Goal: Transaction & Acquisition: Purchase product/service

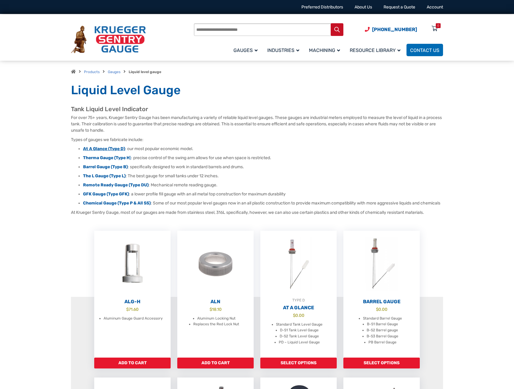
click at [104, 149] on strong "At A Glance (Type D)" at bounding box center [104, 148] width 42 height 5
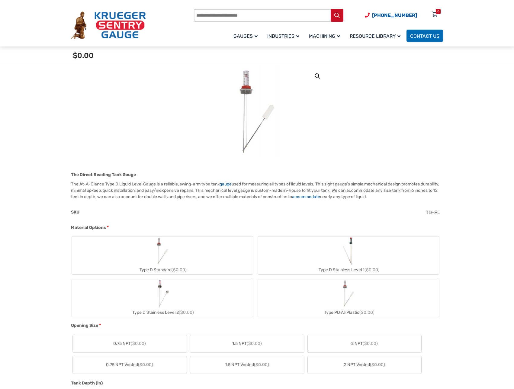
scroll to position [91, 0]
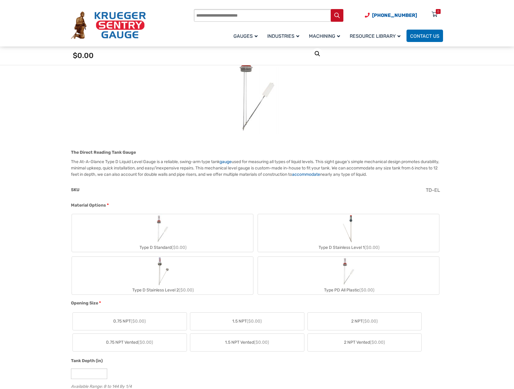
click at [170, 247] on div "Type D Standard ($0.00)" at bounding box center [162, 247] width 181 height 9
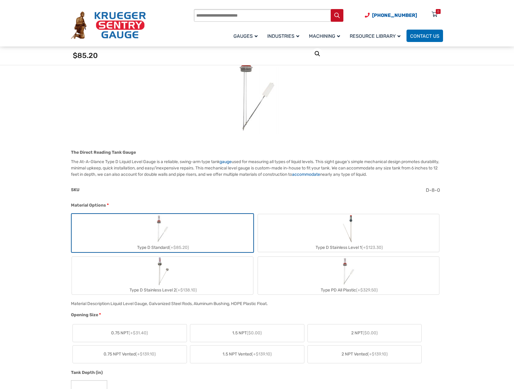
click at [261, 332] on span "($0.00)" at bounding box center [254, 332] width 15 height 5
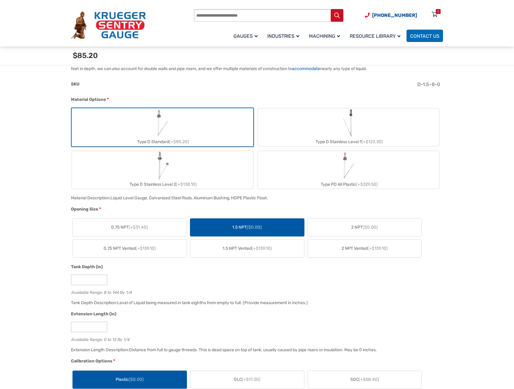
scroll to position [211, 0]
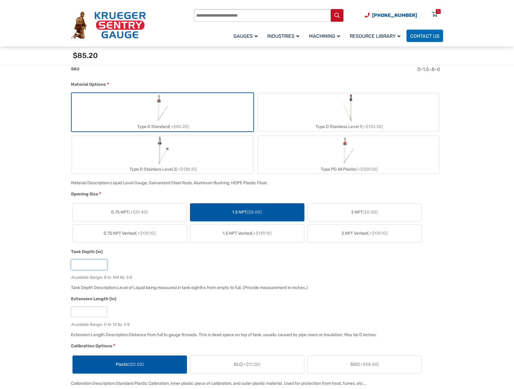
click at [90, 270] on input "*" at bounding box center [89, 264] width 36 height 11
type input "**"
click at [85, 311] on input "*" at bounding box center [89, 311] width 36 height 11
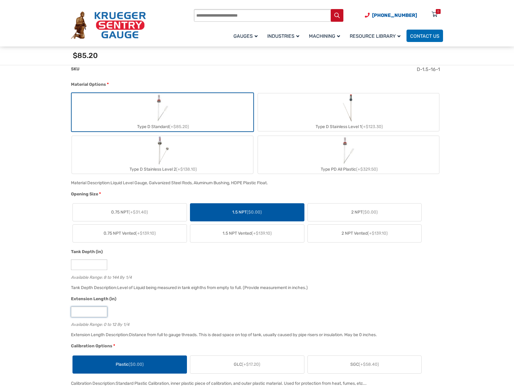
type input "*"
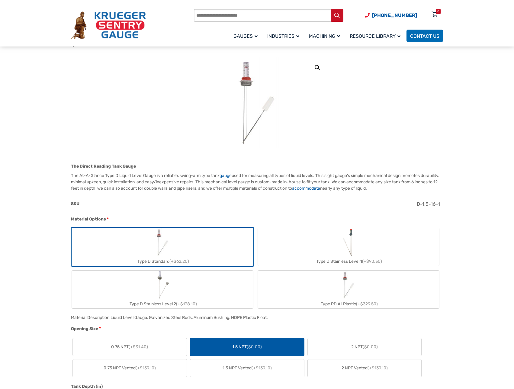
scroll to position [60, 0]
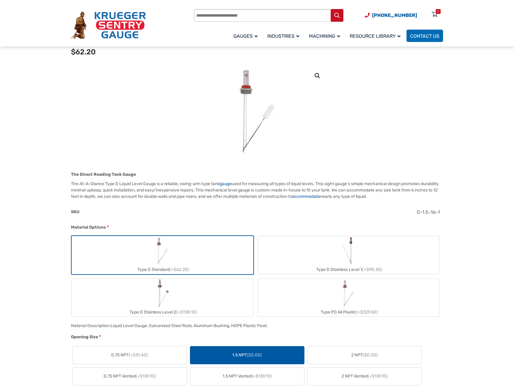
click at [392, 253] on label "Type D Stainless Level 1 (+$90.30)" at bounding box center [348, 255] width 181 height 38
type input "*"
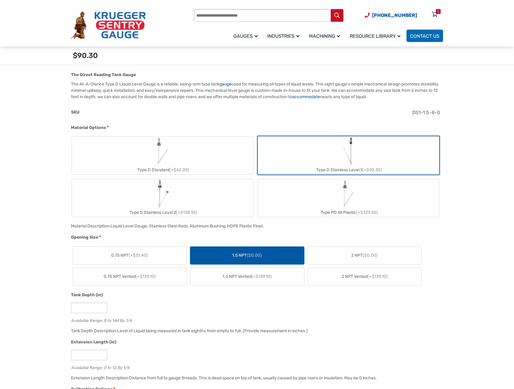
scroll to position [181, 0]
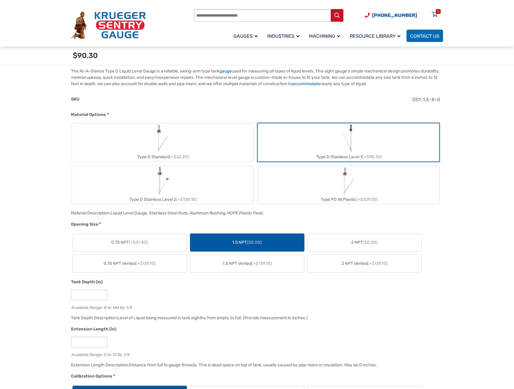
click at [198, 182] on label "Type D Stainless Level 2 (+$138.10)" at bounding box center [162, 185] width 181 height 38
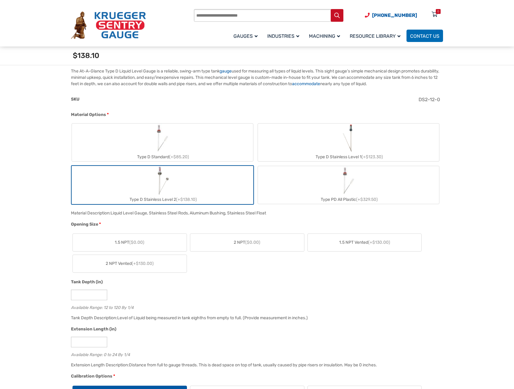
click at [164, 243] on label "1.5 NPT ($0.00)" at bounding box center [130, 243] width 114 height 18
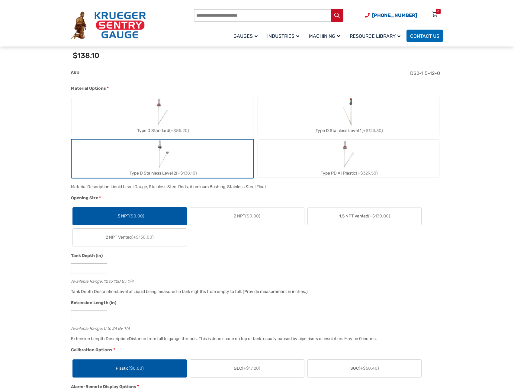
scroll to position [211, 0]
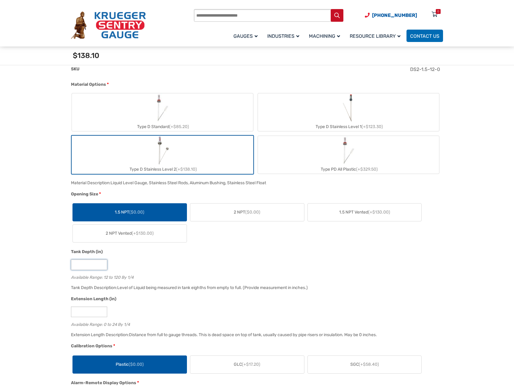
click at [85, 265] on input "**" at bounding box center [89, 264] width 36 height 11
type input "**"
click at [79, 313] on input "*" at bounding box center [89, 311] width 36 height 11
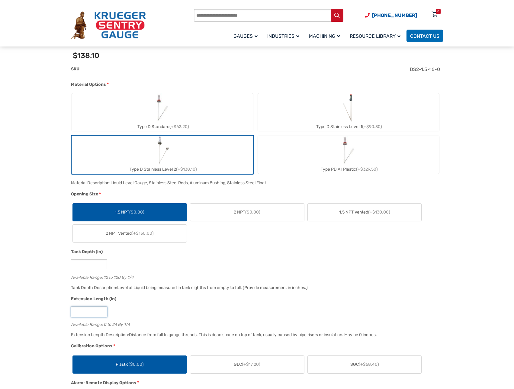
click at [79, 313] on input "*" at bounding box center [89, 311] width 36 height 11
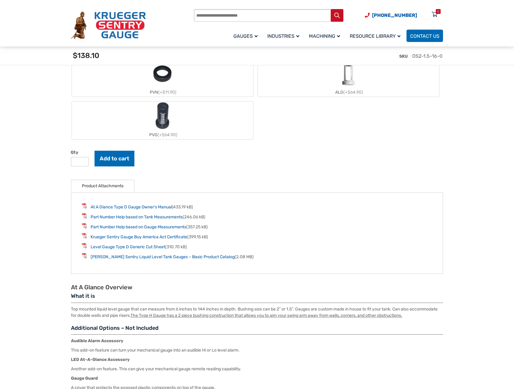
scroll to position [725, 0]
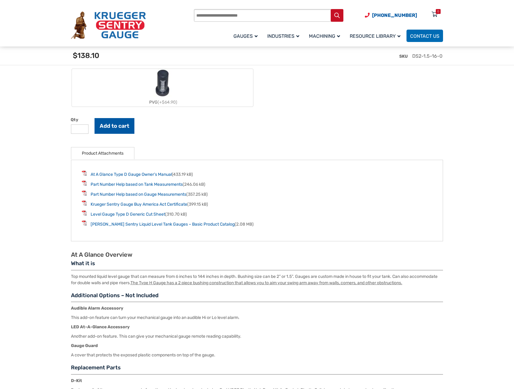
click at [117, 125] on button "Add to cart" at bounding box center [114, 126] width 40 height 16
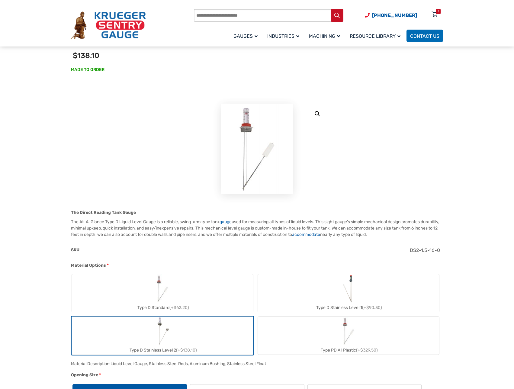
scroll to position [0, 0]
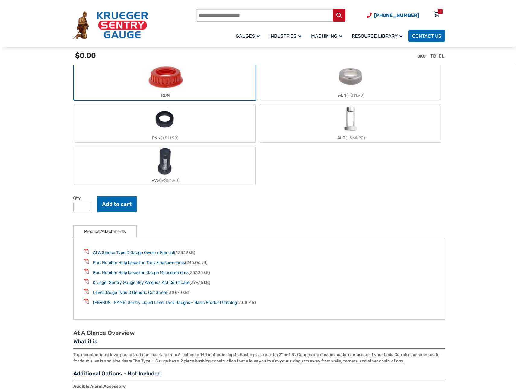
scroll to position [513, 0]
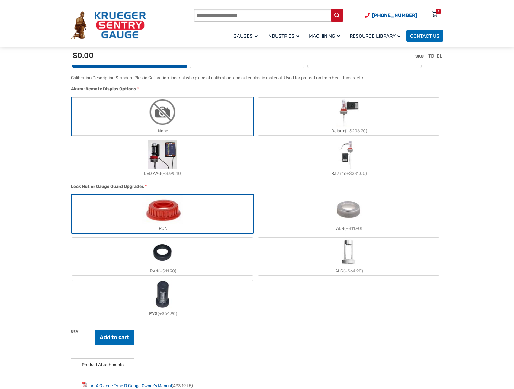
click at [436, 8] on div "Products search [PHONE_NUMBER] Menu 1 Menu Account [GEOGRAPHIC_DATA] Liquid Lev…" at bounding box center [318, 25] width 249 height 35
click at [437, 12] on div "1" at bounding box center [438, 11] width 5 height 5
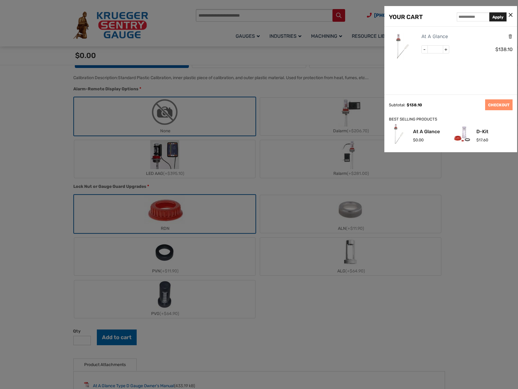
click at [460, 81] on div "At A Glance - * + $ 138.10" at bounding box center [451, 61] width 133 height 68
click at [496, 101] on link "CHECKOUT" at bounding box center [498, 104] width 27 height 11
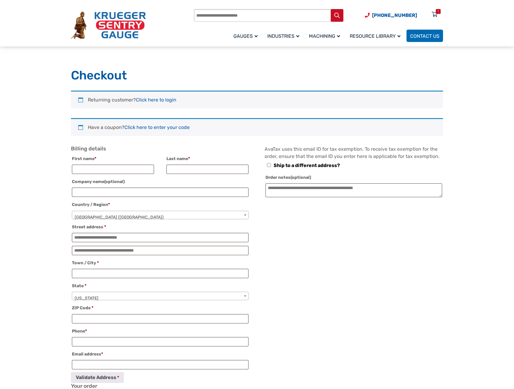
select select "**"
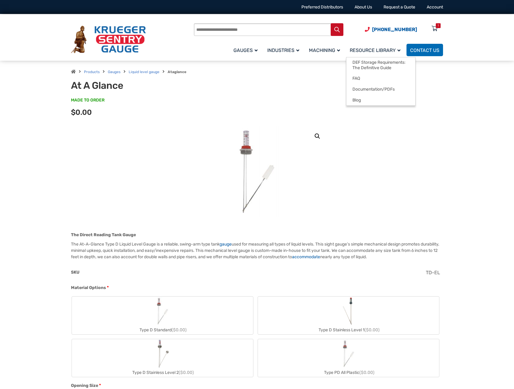
click at [381, 53] on span "Resource Library" at bounding box center [375, 50] width 51 height 6
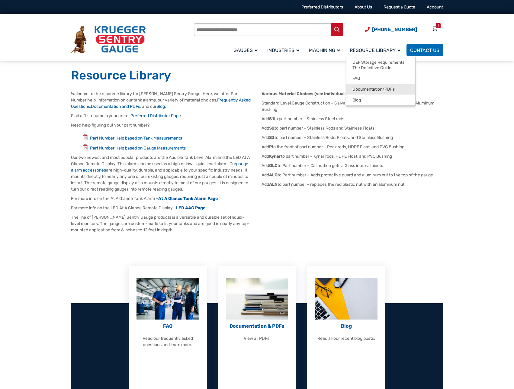
click at [386, 87] on span "Documentation/PDFs" at bounding box center [373, 89] width 42 height 5
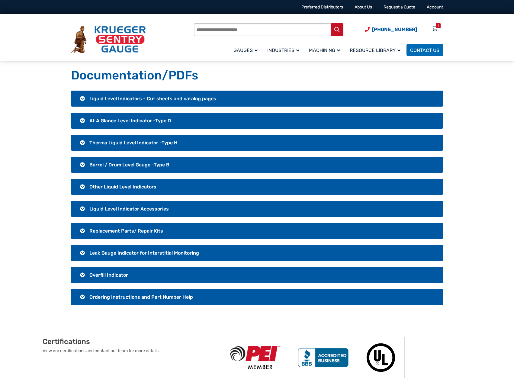
click at [82, 119] on h3 "At A Glance Level Indicator -Type D" at bounding box center [257, 121] width 372 height 16
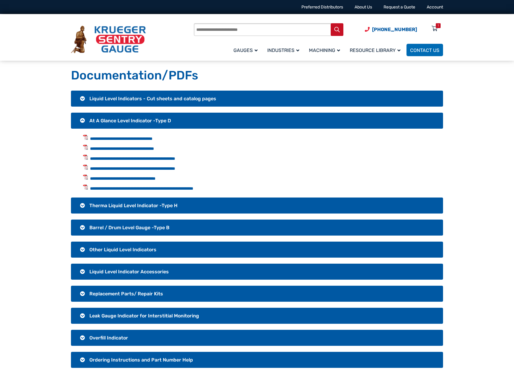
click at [85, 100] on h3 "Liquid Level Indicators - Cut sheets and catalog pages" at bounding box center [257, 99] width 372 height 16
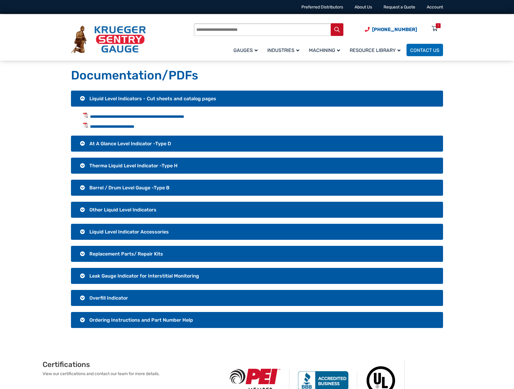
click at [85, 100] on h3 "Liquid Level Indicators - Cut sheets and catalog pages" at bounding box center [257, 99] width 372 height 16
